Goal: Submit feedback/report problem

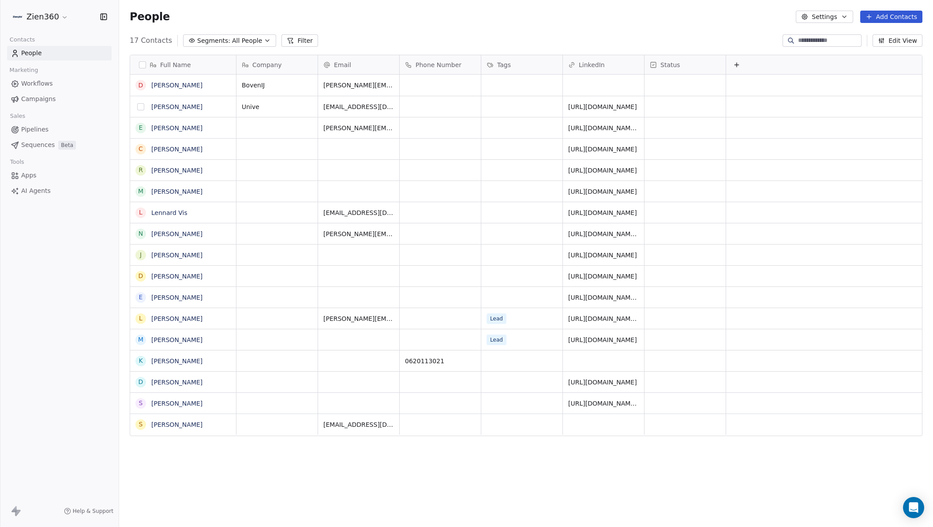
scroll to position [456, 807]
click at [22, 129] on span "Pipelines" at bounding box center [34, 129] width 27 height 9
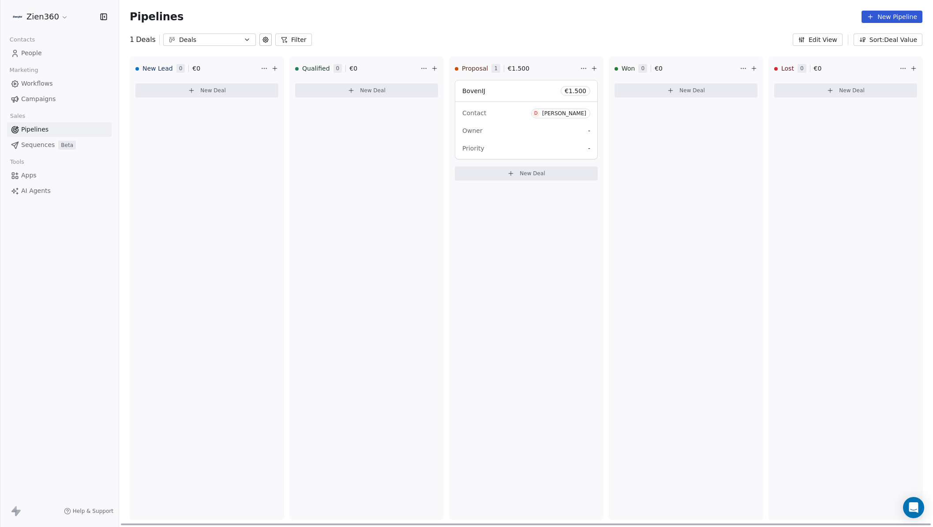
click at [506, 137] on div "Owner -" at bounding box center [526, 130] width 128 height 14
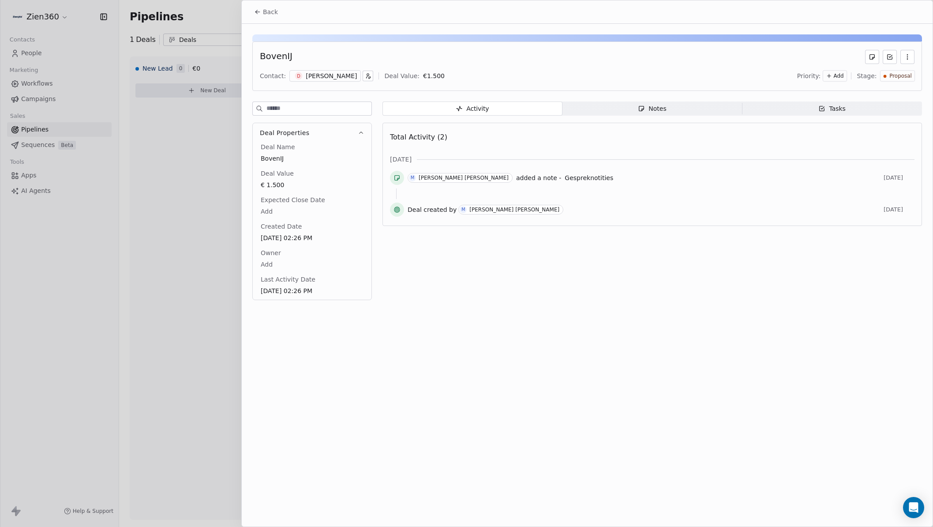
click at [260, 11] on icon at bounding box center [257, 11] width 7 height 7
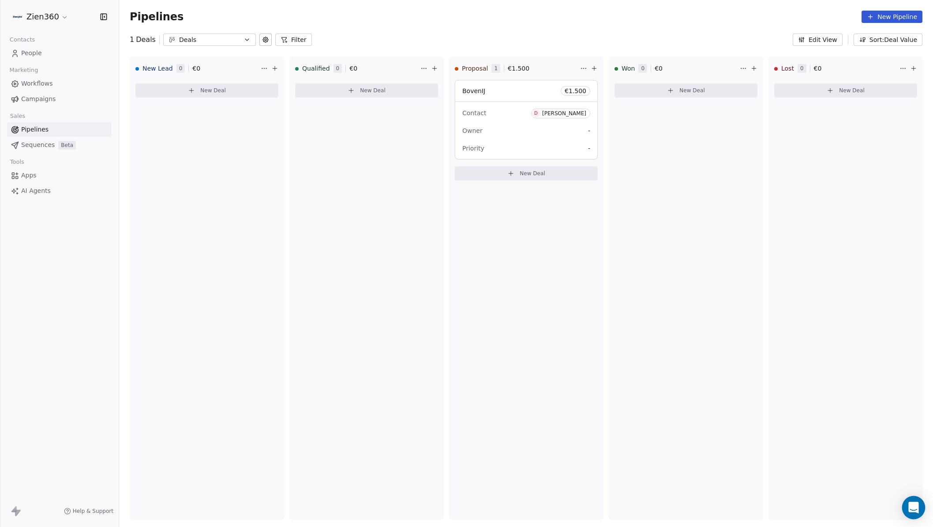
click at [916, 505] on icon "Open Intercom Messenger" at bounding box center [913, 506] width 10 height 11
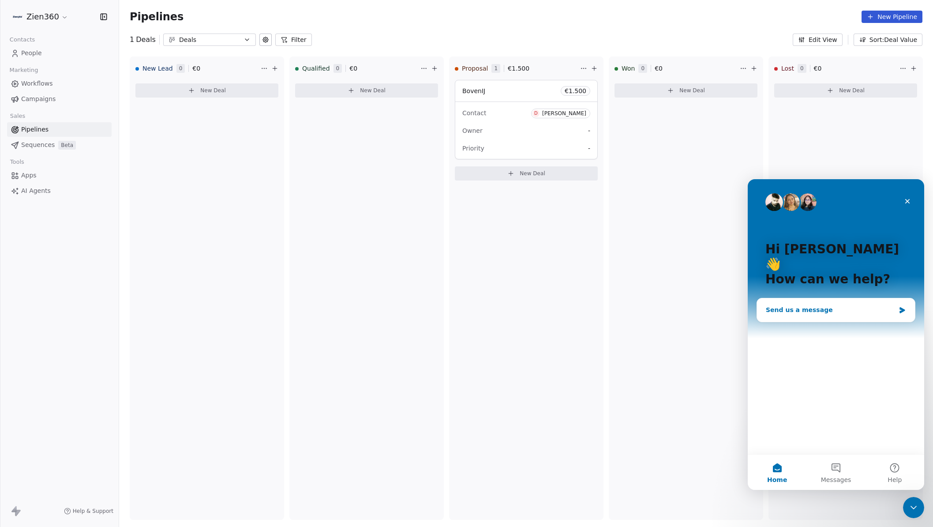
click at [812, 300] on div "Send us a message" at bounding box center [836, 309] width 158 height 23
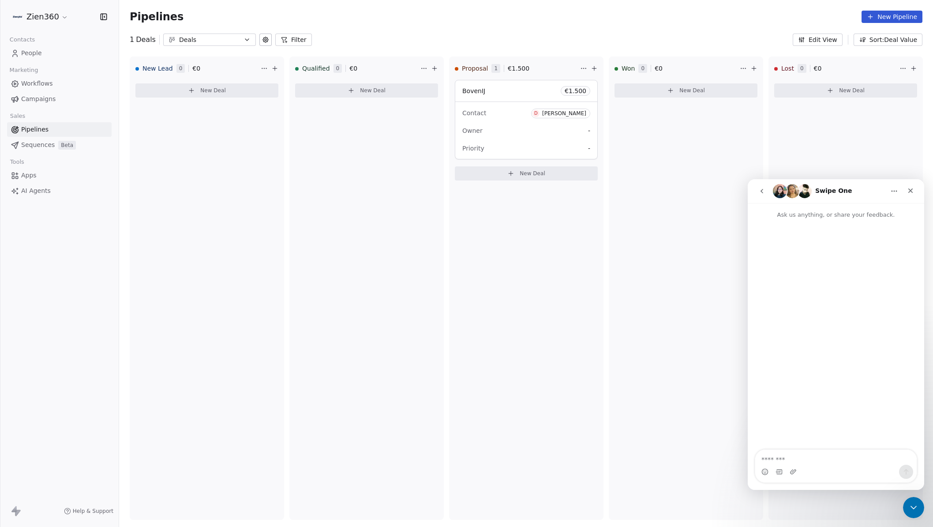
type textarea "**********"
drag, startPoint x: 581, startPoint y: 128, endPoint x: 324, endPoint y: 127, distance: 257.1
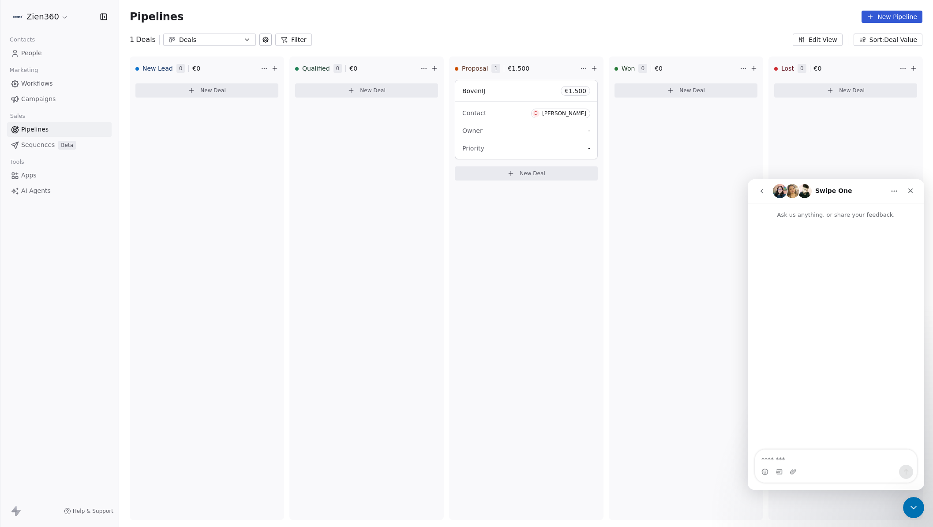
copy p "Is it already known when the Companies module will be available in [GEOGRAPHIC_…"
click at [779, 455] on textarea "Message…" at bounding box center [835, 456] width 161 height 15
paste textarea "**********"
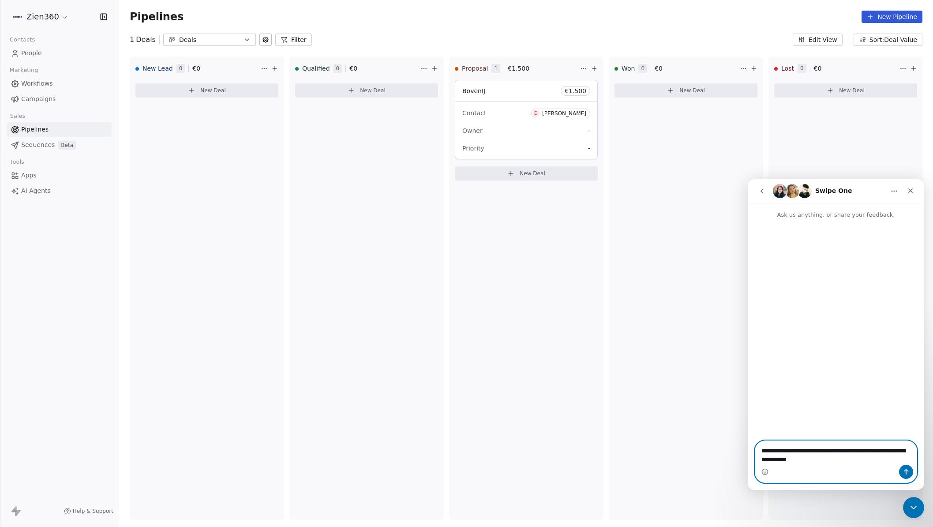
drag, startPoint x: 765, startPoint y: 451, endPoint x: 758, endPoint y: 450, distance: 7.5
click at [757, 450] on textarea "**********" at bounding box center [835, 453] width 161 height 24
click at [870, 456] on textarea "**********" at bounding box center [835, 444] width 161 height 24
type textarea "**********"
click at [903, 475] on button "Send a message…" at bounding box center [906, 471] width 14 height 14
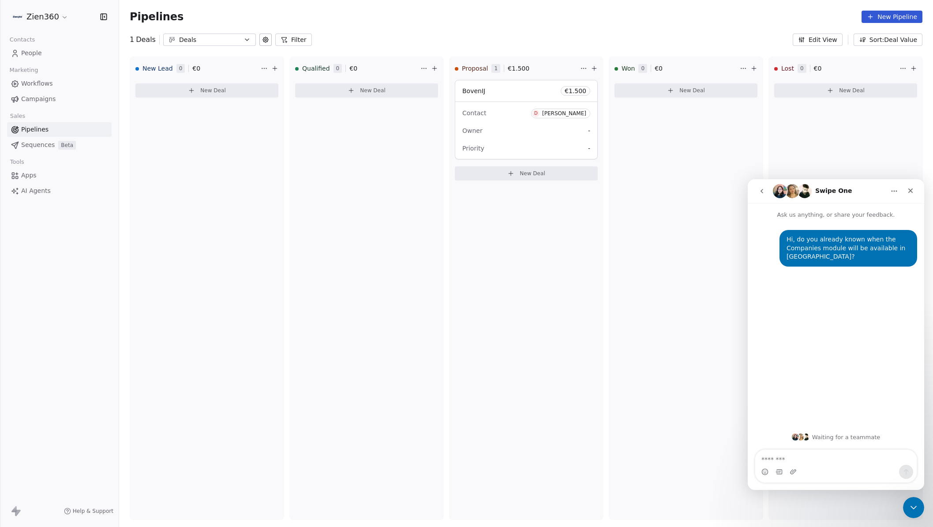
click at [304, 526] on link "Close" at bounding box center [152, 537] width 304 height 7
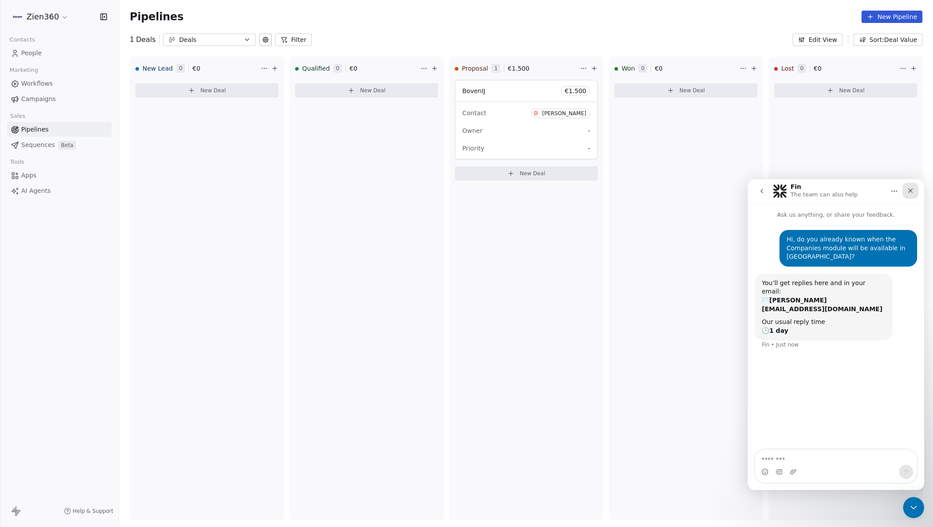
click at [907, 192] on icon "Close" at bounding box center [910, 190] width 7 height 7
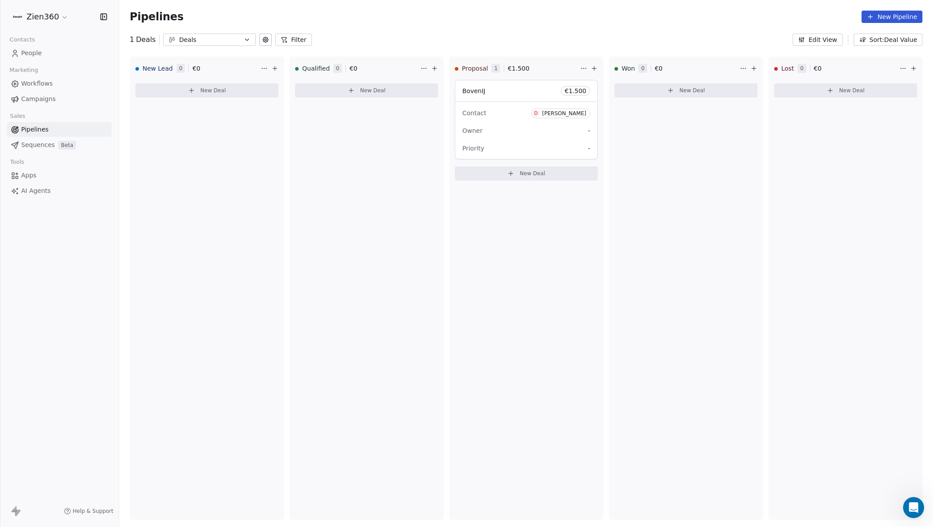
click at [32, 146] on span "Sequences" at bounding box center [38, 144] width 34 height 9
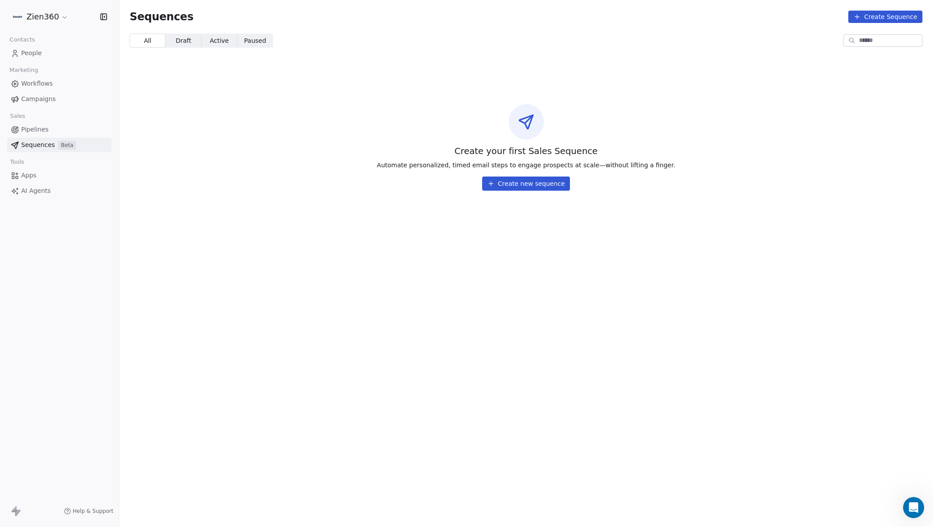
click at [36, 57] on span "People" at bounding box center [31, 53] width 21 height 9
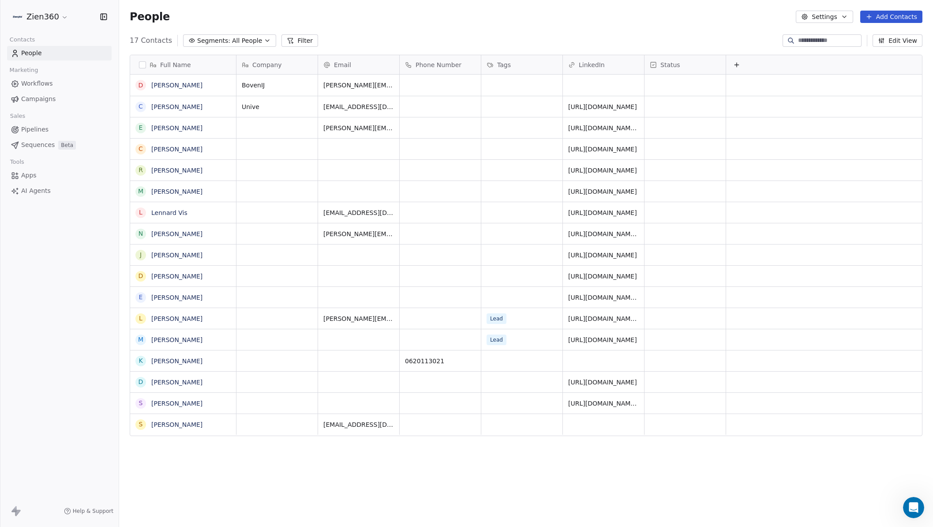
scroll to position [7, 0]
click at [840, 18] on button "Settings" at bounding box center [824, 17] width 57 height 12
click at [720, 26] on html "Zien360 Contacts People Marketing Workflows Campaigns Sales Pipelines Sequences…" at bounding box center [466, 263] width 933 height 527
click at [898, 40] on button "Edit View" at bounding box center [897, 40] width 50 height 12
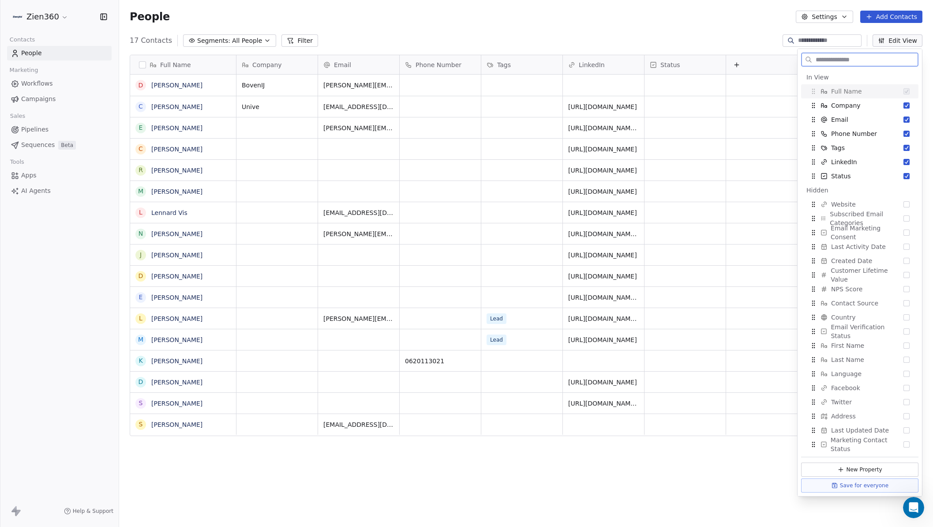
click at [898, 40] on button "Edit View" at bounding box center [897, 40] width 50 height 12
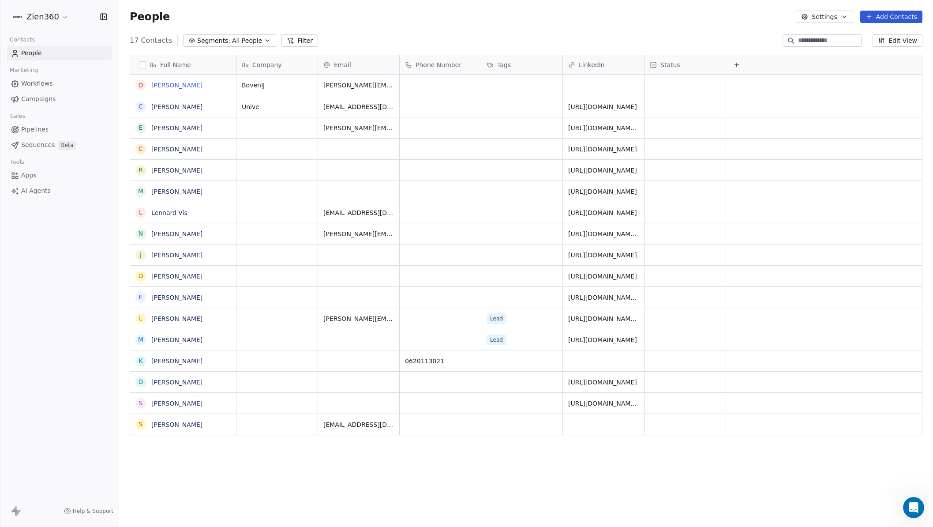
click at [174, 83] on link "[PERSON_NAME]" at bounding box center [176, 85] width 51 height 7
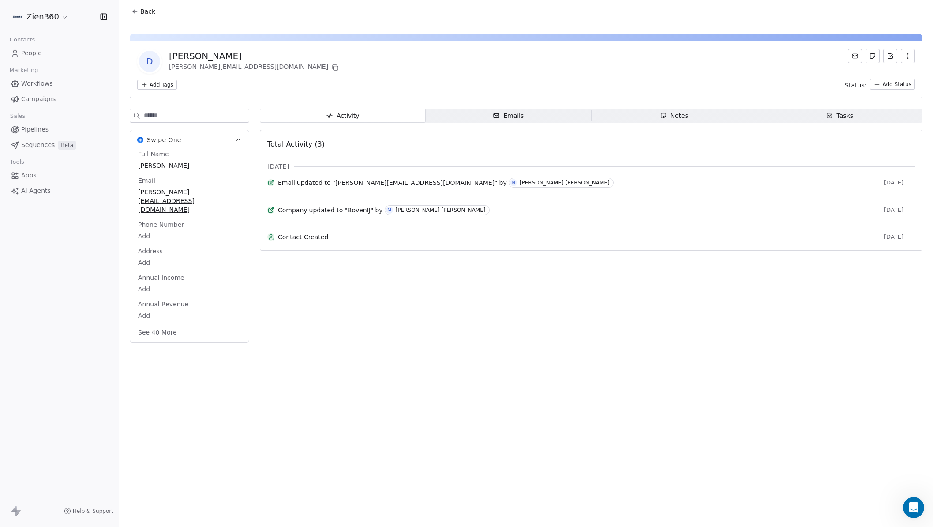
click at [27, 54] on span "People" at bounding box center [31, 53] width 21 height 9
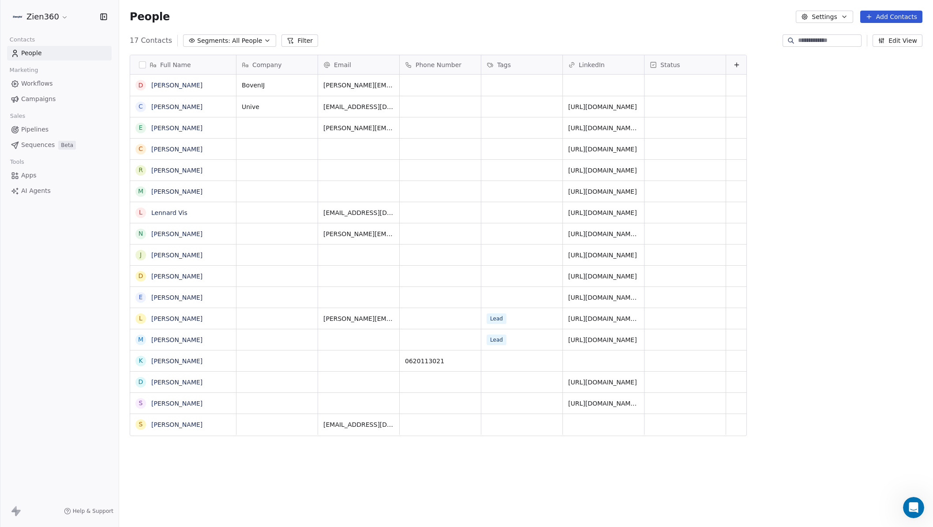
scroll to position [456, 807]
click at [35, 129] on span "Pipelines" at bounding box center [34, 129] width 27 height 9
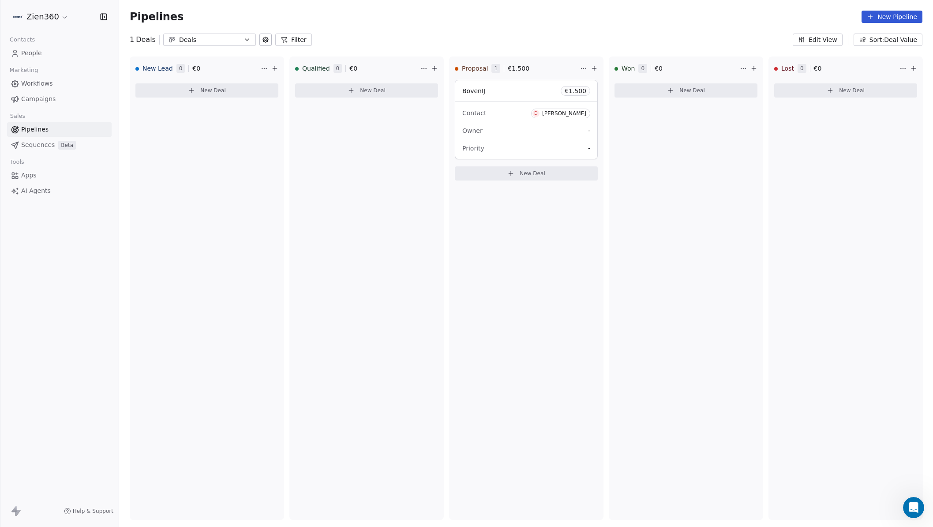
click at [816, 40] on button "Edit View" at bounding box center [817, 40] width 50 height 12
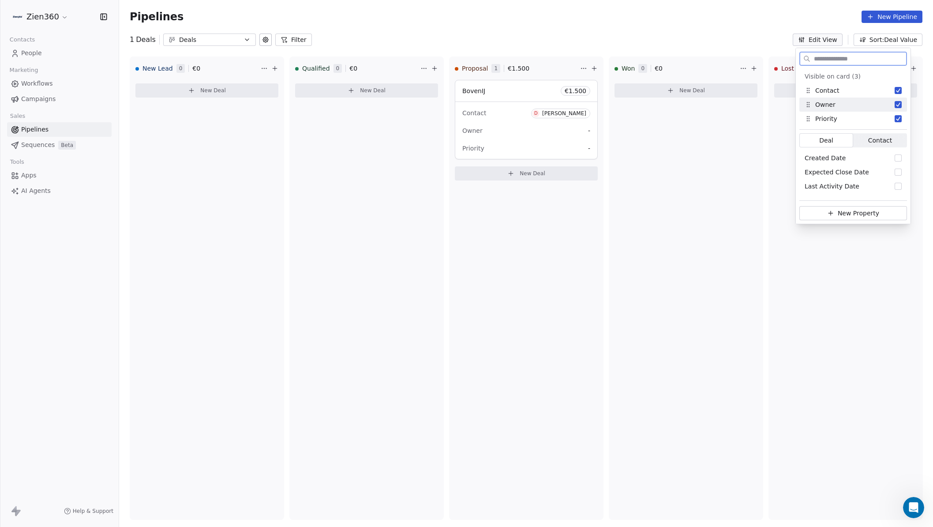
click at [897, 104] on button "Suggestions" at bounding box center [897, 104] width 7 height 7
click at [899, 106] on button "Suggestions" at bounding box center [897, 104] width 7 height 7
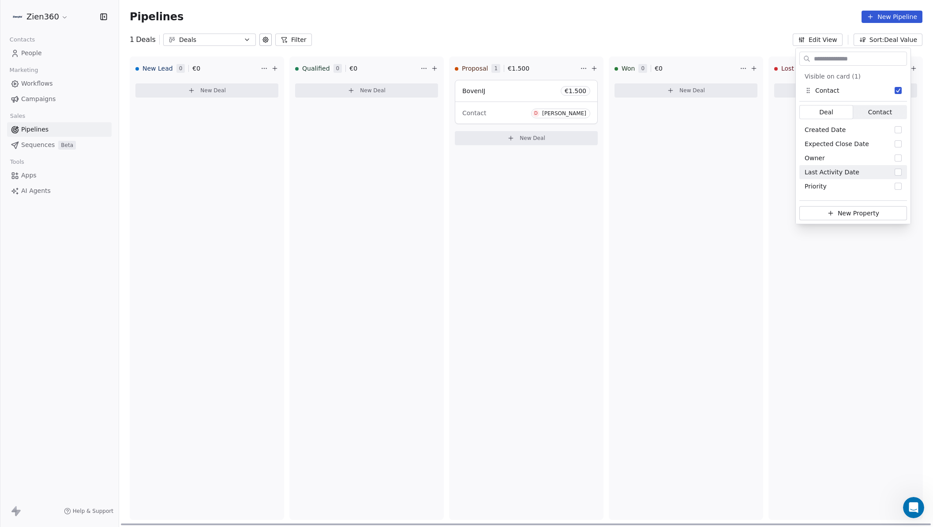
click at [720, 174] on div "Won 0 € 0 New Deal" at bounding box center [686, 287] width 154 height 463
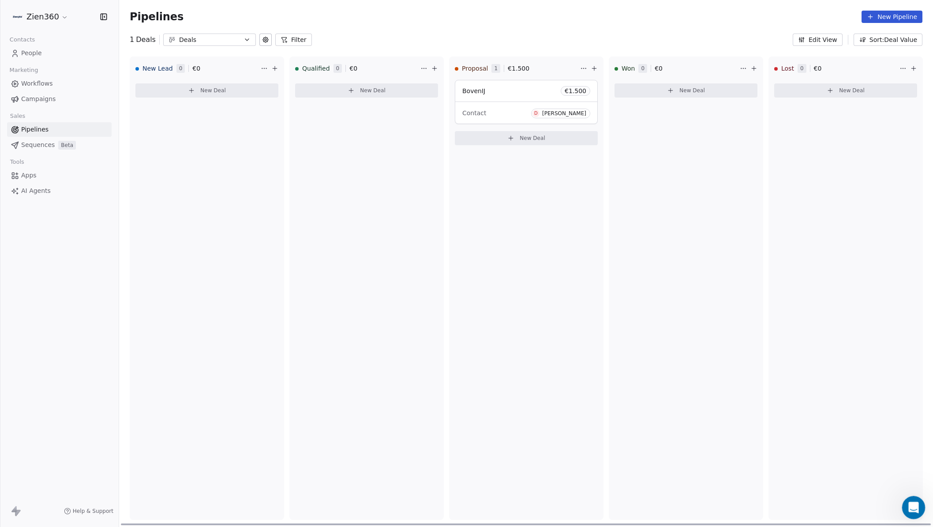
click at [918, 498] on div "Open Intercom Messenger" at bounding box center [911, 505] width 29 height 29
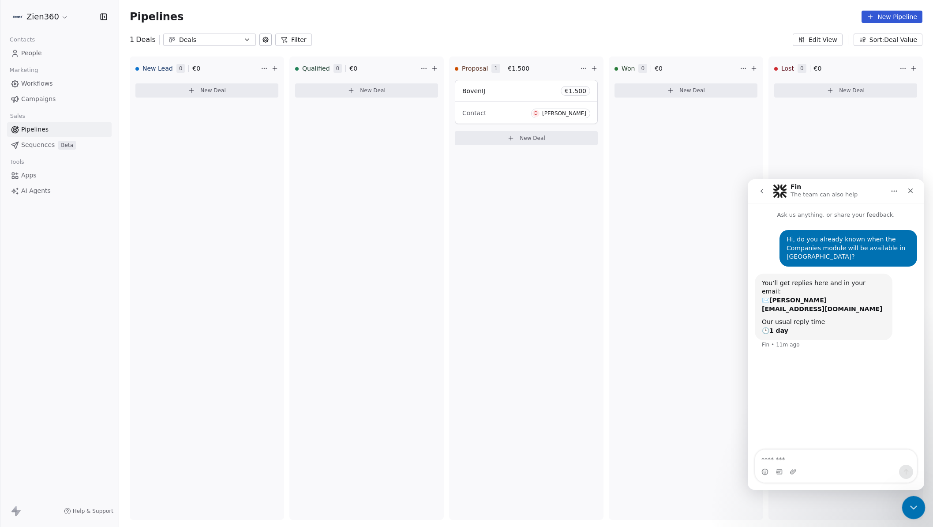
click at [916, 499] on div "Close Intercom Messenger" at bounding box center [911, 505] width 21 height 21
